Goal: Task Accomplishment & Management: Complete application form

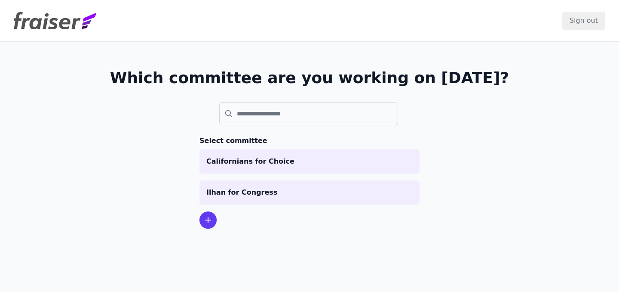
click at [203, 224] on icon at bounding box center [208, 220] width 10 height 10
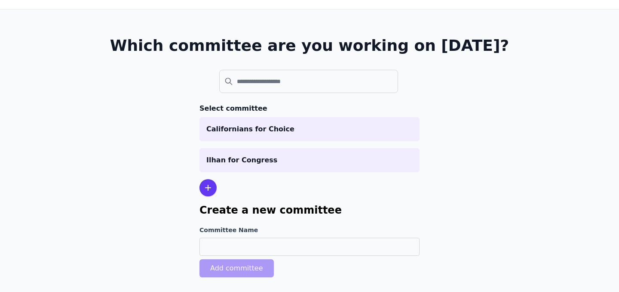
scroll to position [37, 0]
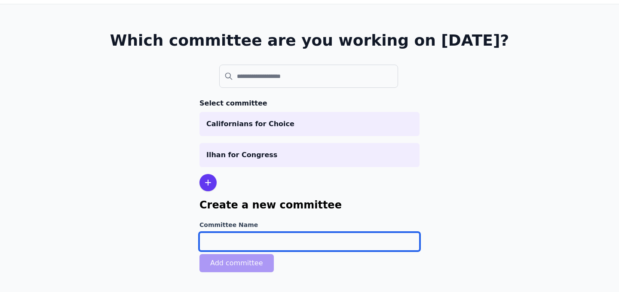
click at [215, 240] on input "Committee Name" at bounding box center [310, 241] width 220 height 18
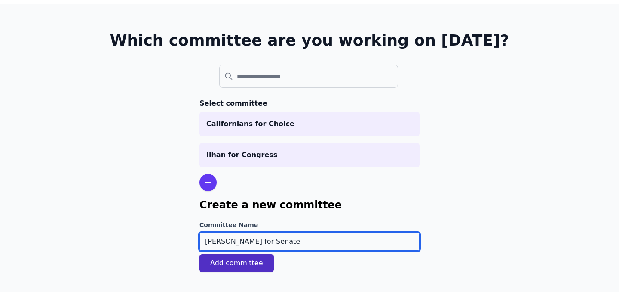
type input "[PERSON_NAME] for Senate"
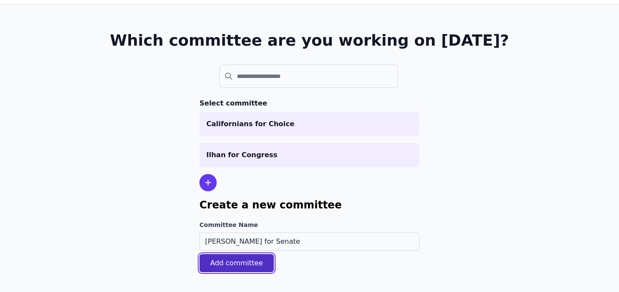
click at [202, 260] on button "Add committee" at bounding box center [237, 263] width 74 height 18
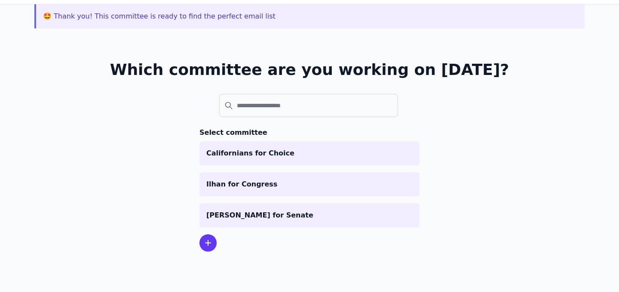
scroll to position [42, 0]
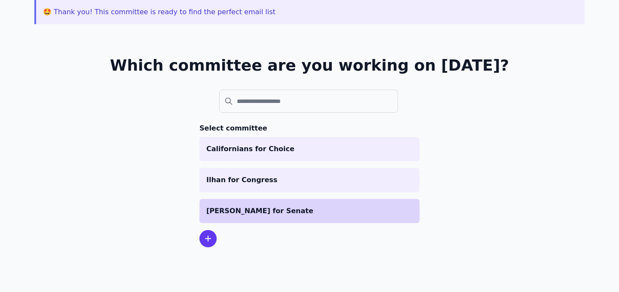
click at [221, 207] on p "[PERSON_NAME] for Senate" at bounding box center [309, 211] width 206 height 10
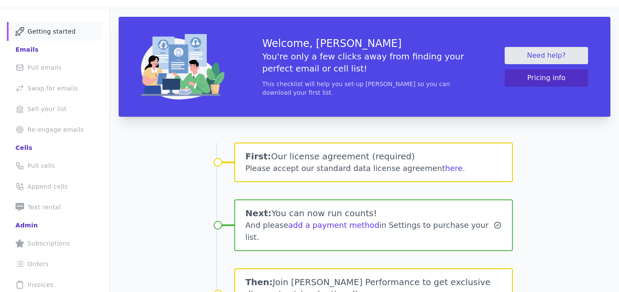
scroll to position [38, 0]
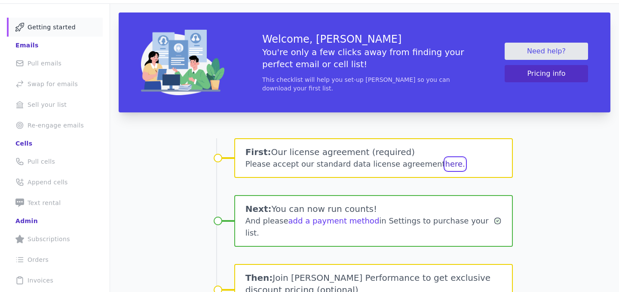
click at [446, 162] on button "here." at bounding box center [456, 164] width 20 height 12
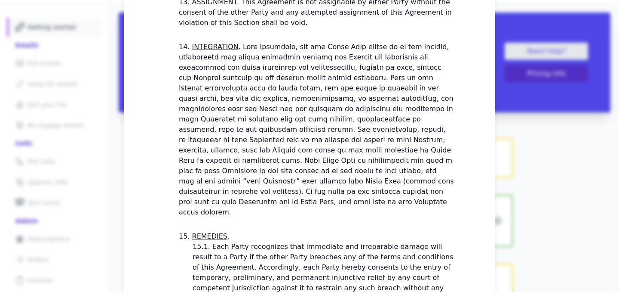
scroll to position [2556, 0]
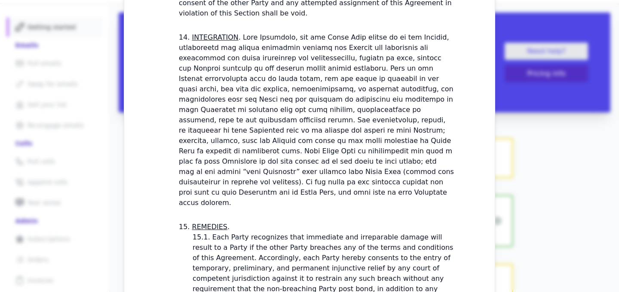
checkbox input "true"
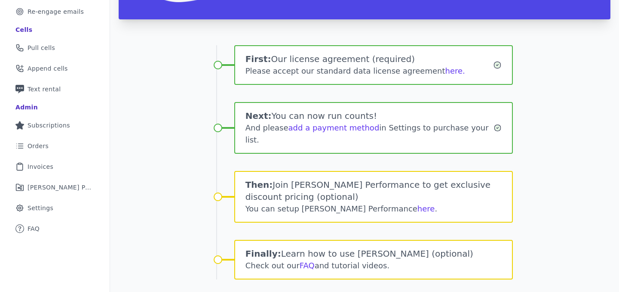
scroll to position [160, 0]
